Goal: Information Seeking & Learning: Learn about a topic

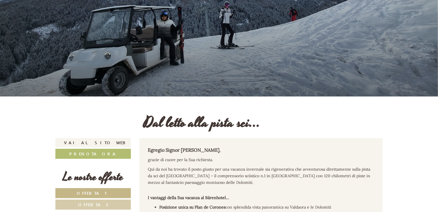
scroll to position [115, 0]
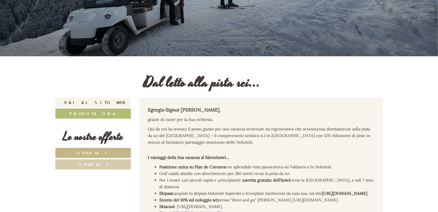
click at [94, 152] on span "Offerta 1" at bounding box center [93, 152] width 33 height 5
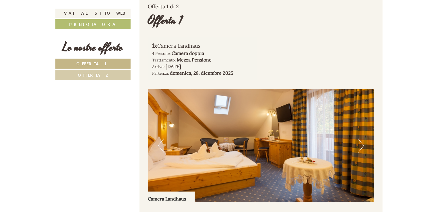
click at [361, 151] on button "Next" at bounding box center [361, 145] width 6 height 14
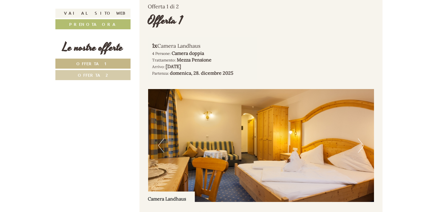
click at [361, 150] on button "Next" at bounding box center [361, 145] width 6 height 14
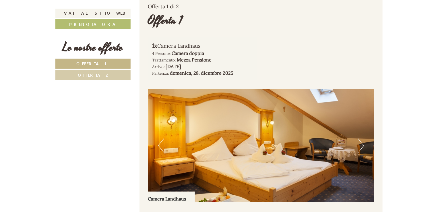
click at [361, 150] on button "Next" at bounding box center [361, 145] width 6 height 14
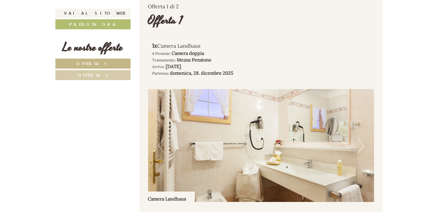
click at [361, 150] on button "Next" at bounding box center [361, 145] width 6 height 14
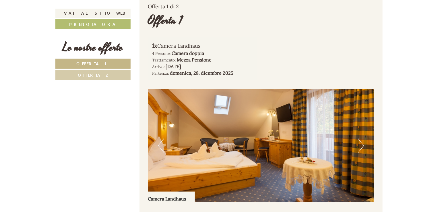
click at [106, 74] on link "Offerta 2" at bounding box center [92, 75] width 75 height 10
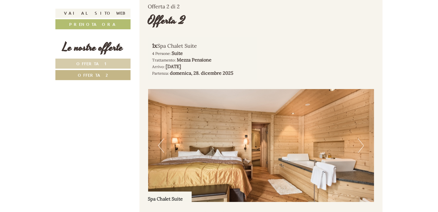
click at [362, 151] on button "Next" at bounding box center [361, 145] width 6 height 14
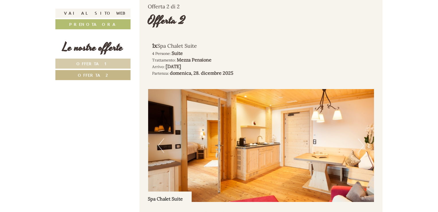
click at [108, 76] on link "Offerta 2" at bounding box center [92, 75] width 75 height 10
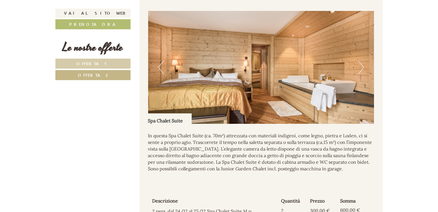
scroll to position [453, 0]
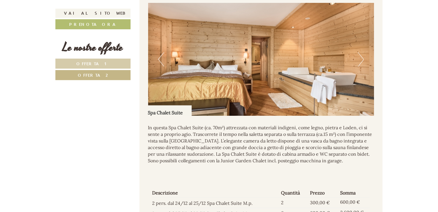
click at [362, 64] on button "Next" at bounding box center [361, 59] width 6 height 14
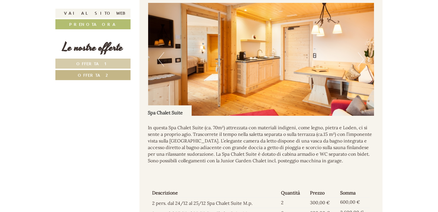
click at [362, 64] on button "Next" at bounding box center [361, 59] width 6 height 14
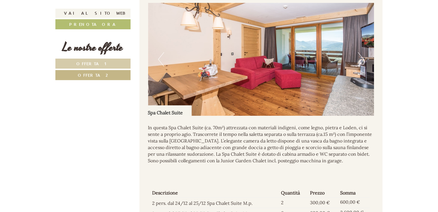
click at [364, 66] on img at bounding box center [261, 59] width 226 height 113
click at [363, 66] on button "Next" at bounding box center [361, 59] width 6 height 14
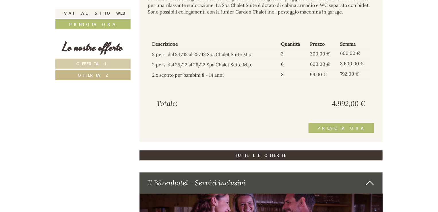
scroll to position [539, 0]
